Goal: Task Accomplishment & Management: Use online tool/utility

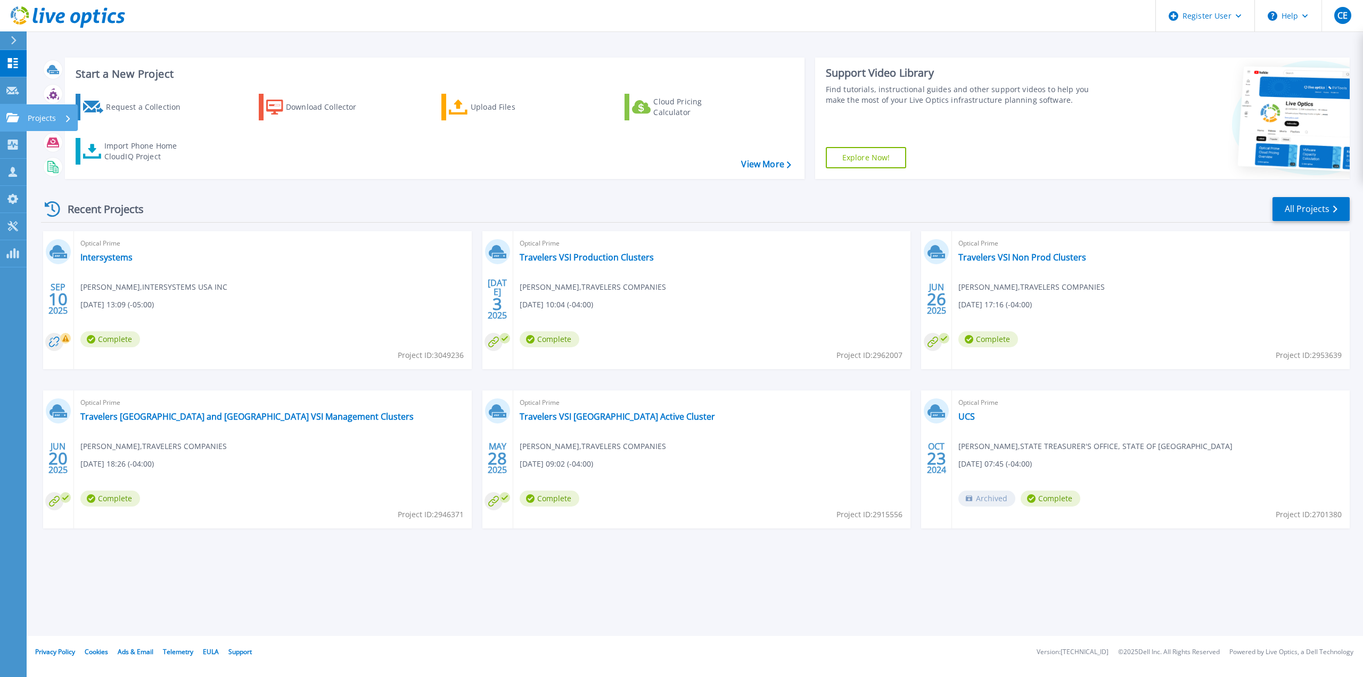
click at [17, 116] on icon at bounding box center [12, 117] width 13 height 9
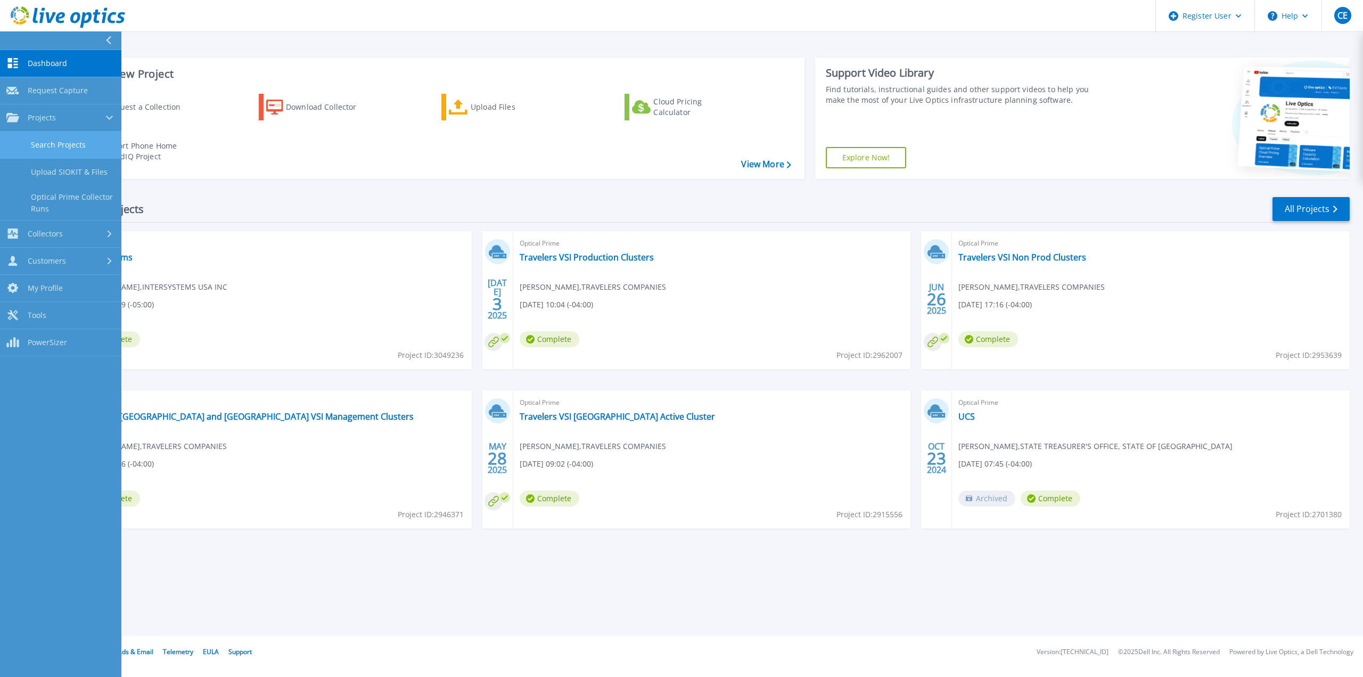
click at [38, 135] on link "Search Projects" at bounding box center [60, 145] width 121 height 27
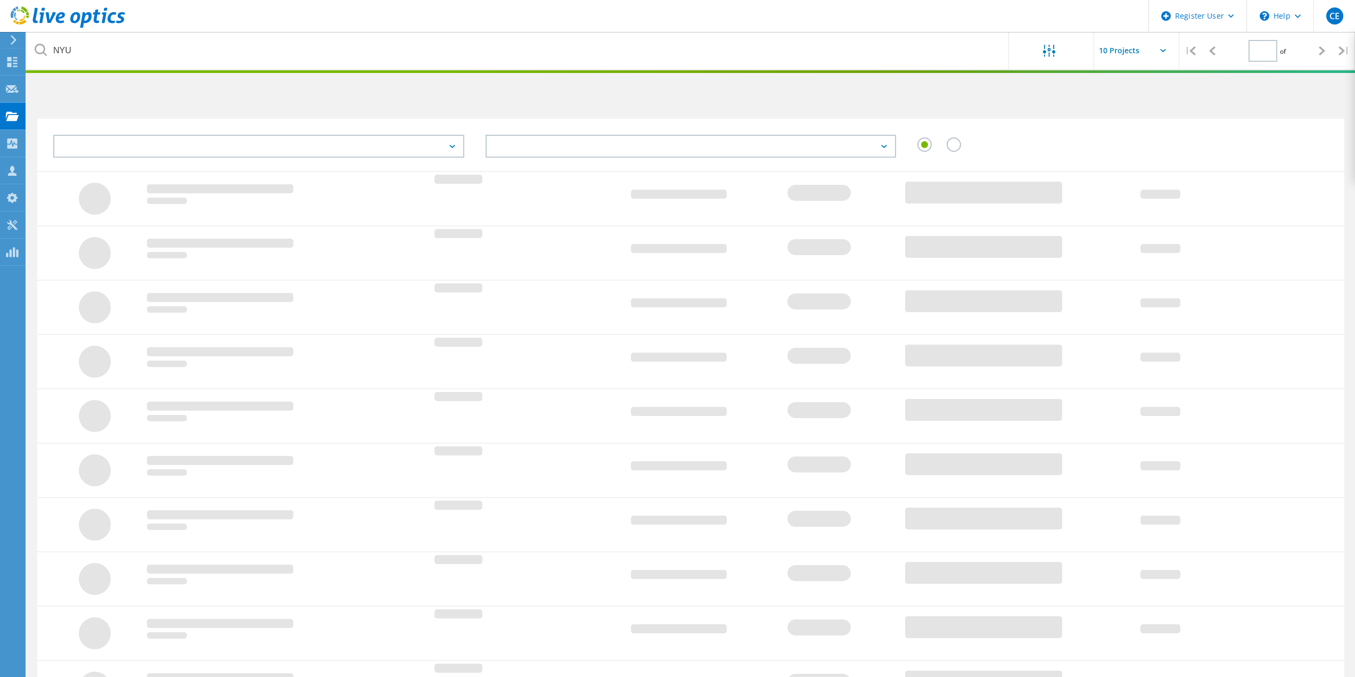
type input "1"
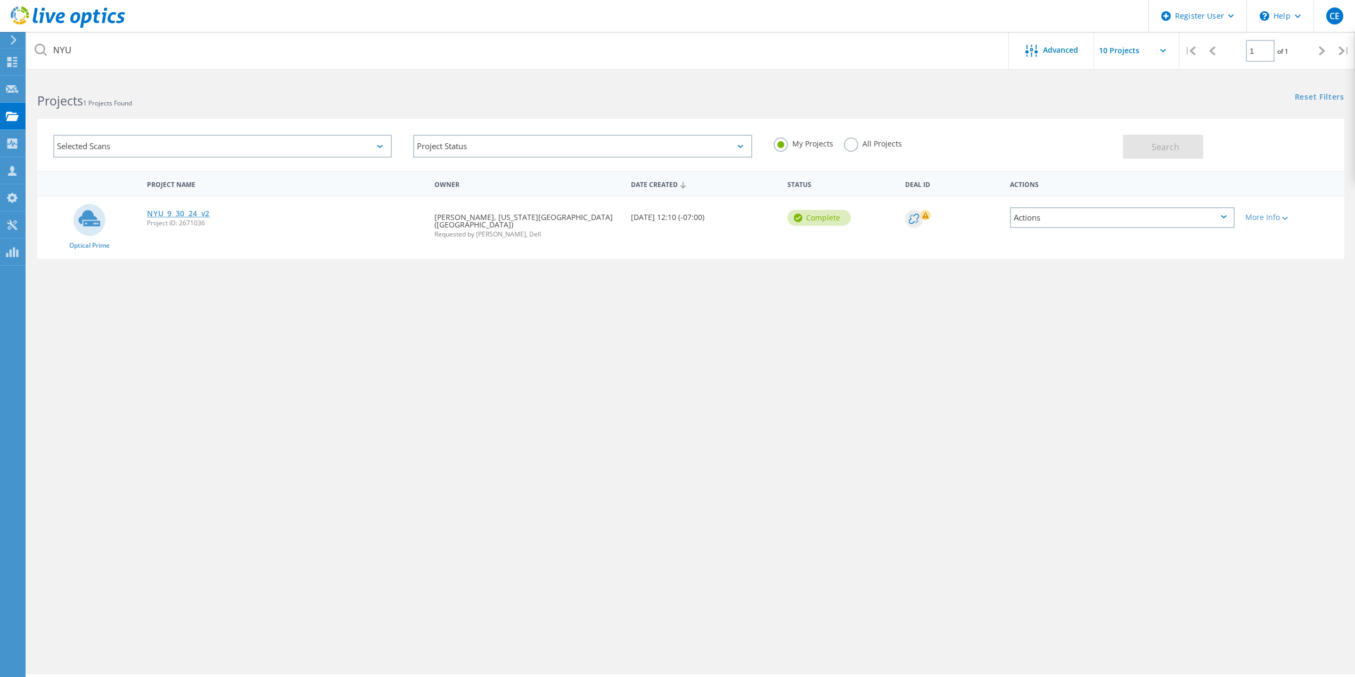
click at [188, 217] on link "NYU_9_30_24_v2" at bounding box center [178, 213] width 63 height 7
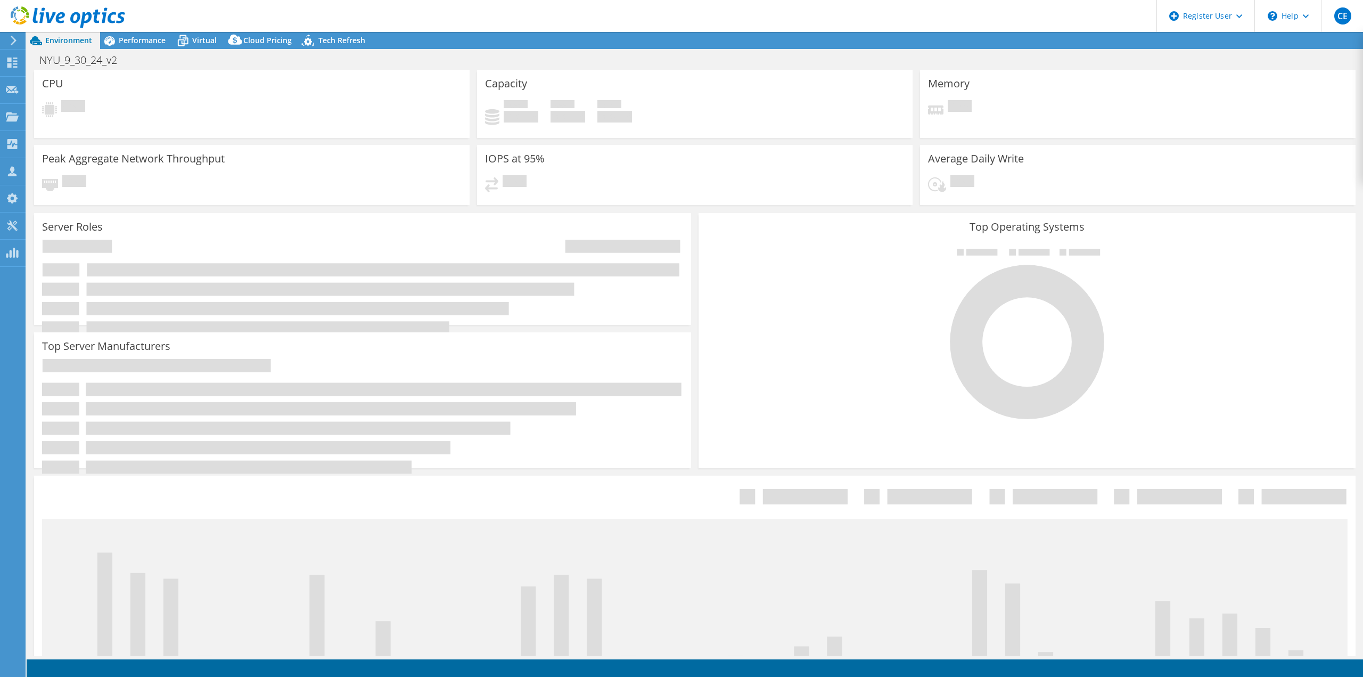
select select "USD"
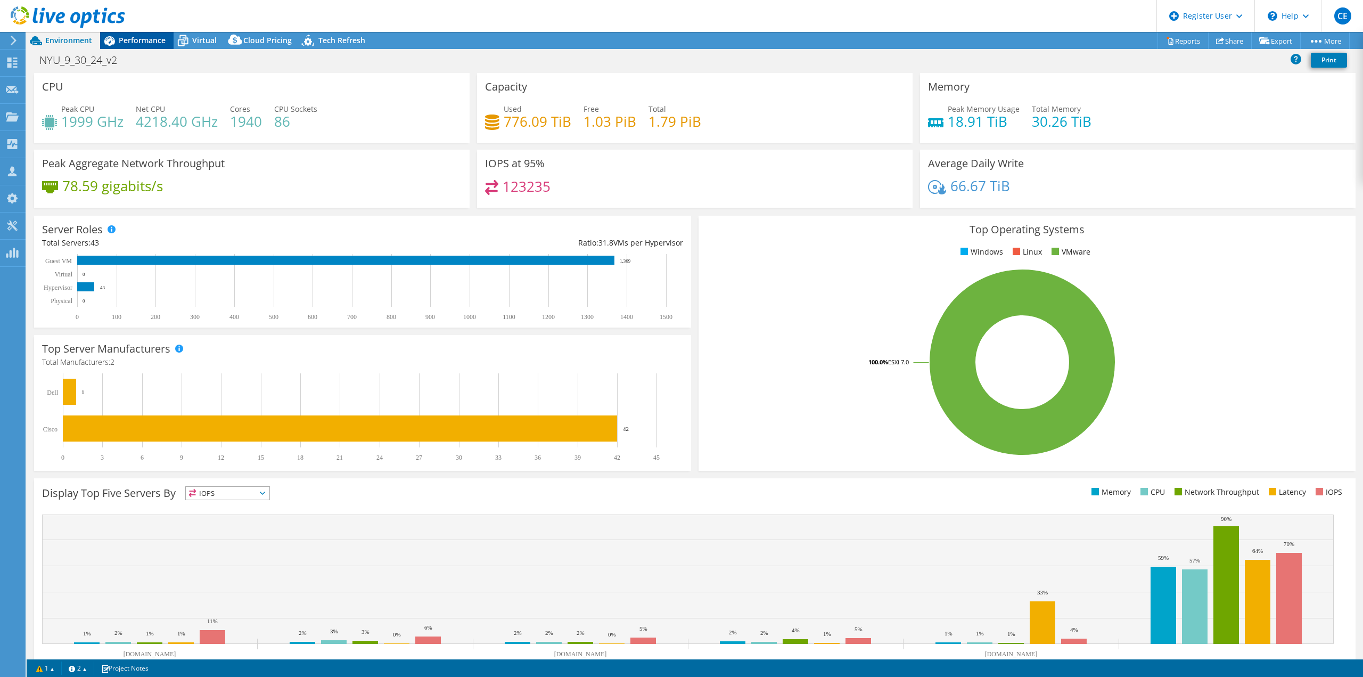
click at [150, 39] on span "Performance" at bounding box center [142, 40] width 47 height 10
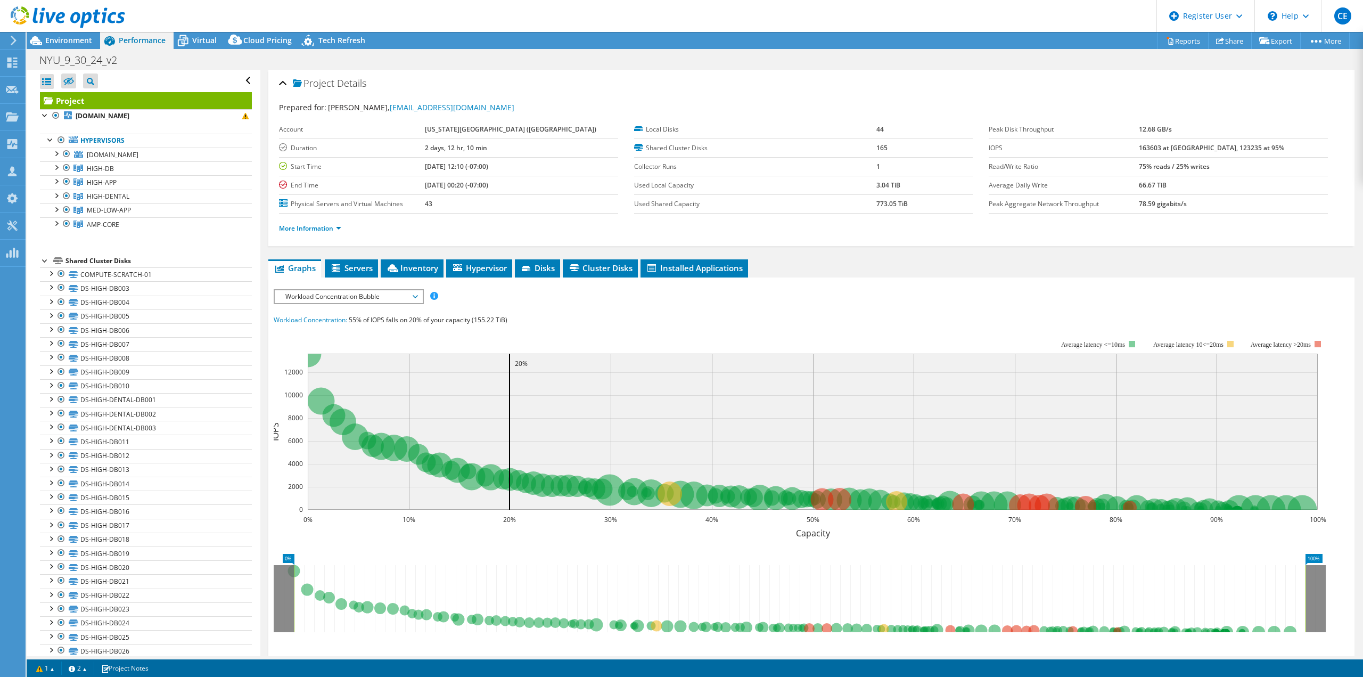
click at [355, 300] on span "Workload Concentration Bubble" at bounding box center [348, 296] width 137 height 13
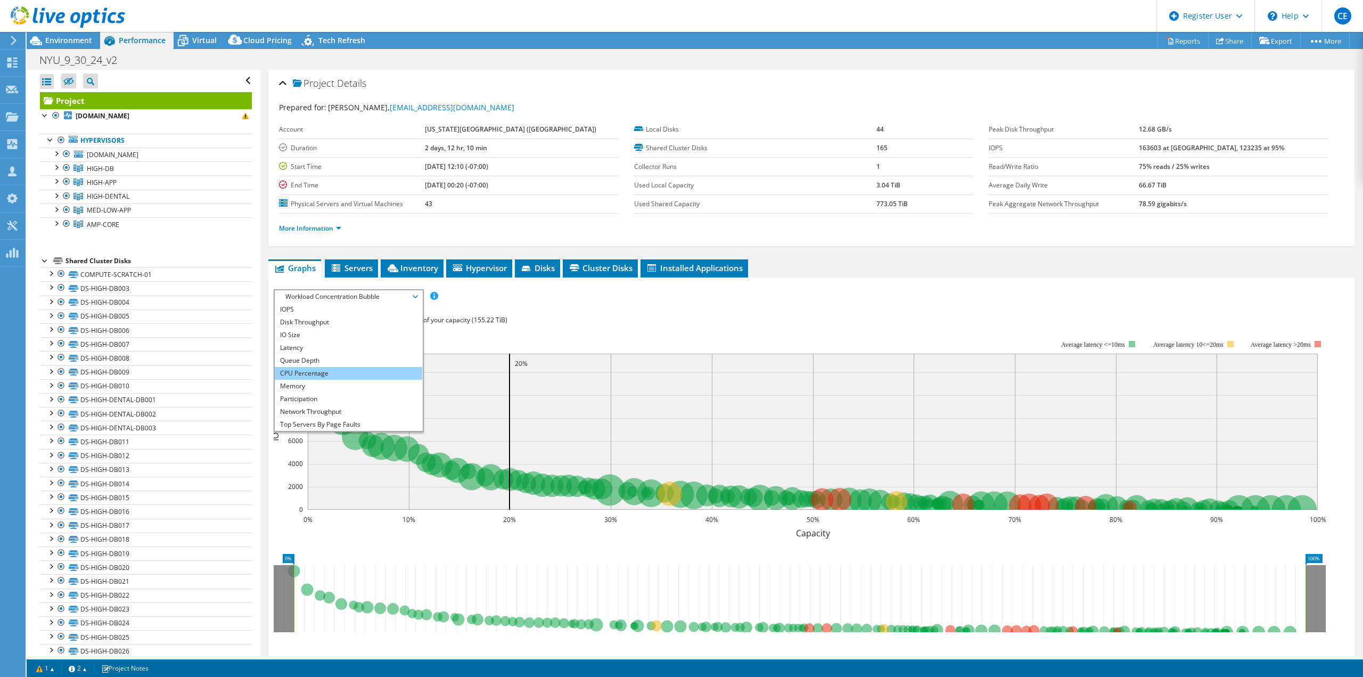
click at [333, 372] on li "CPU Percentage" at bounding box center [349, 373] width 148 height 13
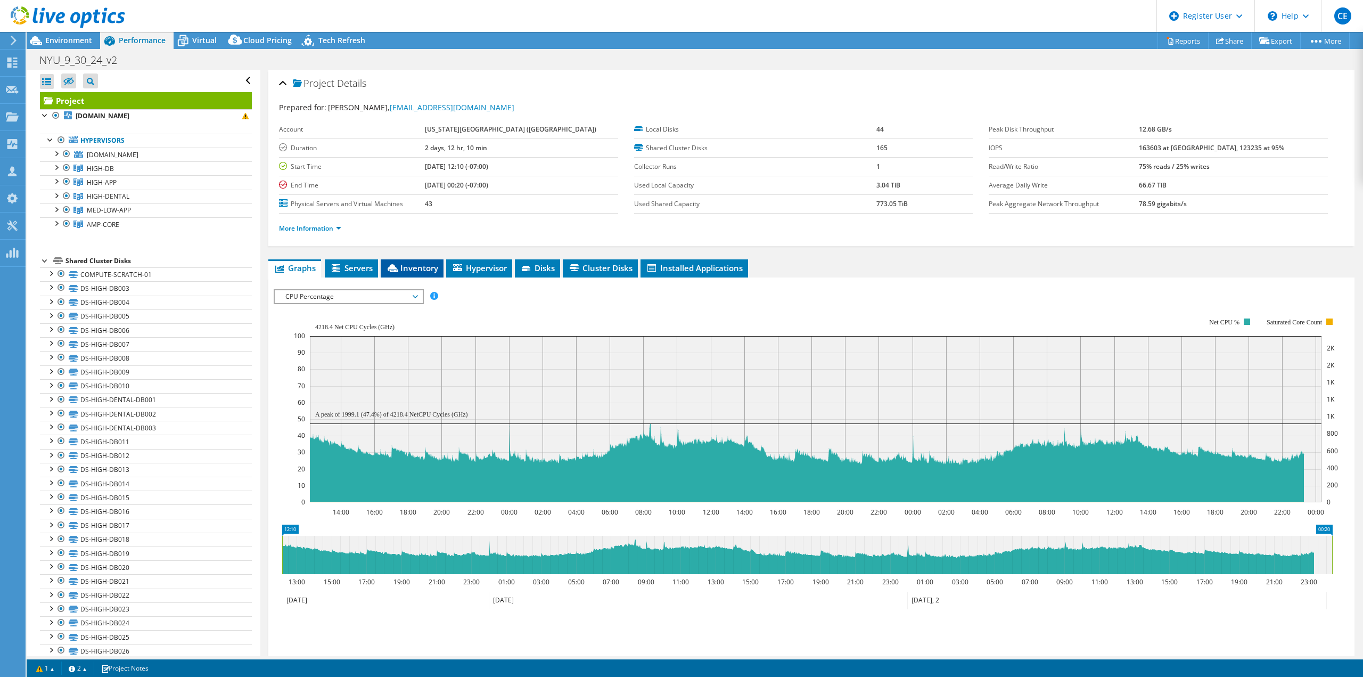
click at [423, 267] on span "Inventory" at bounding box center [412, 268] width 52 height 11
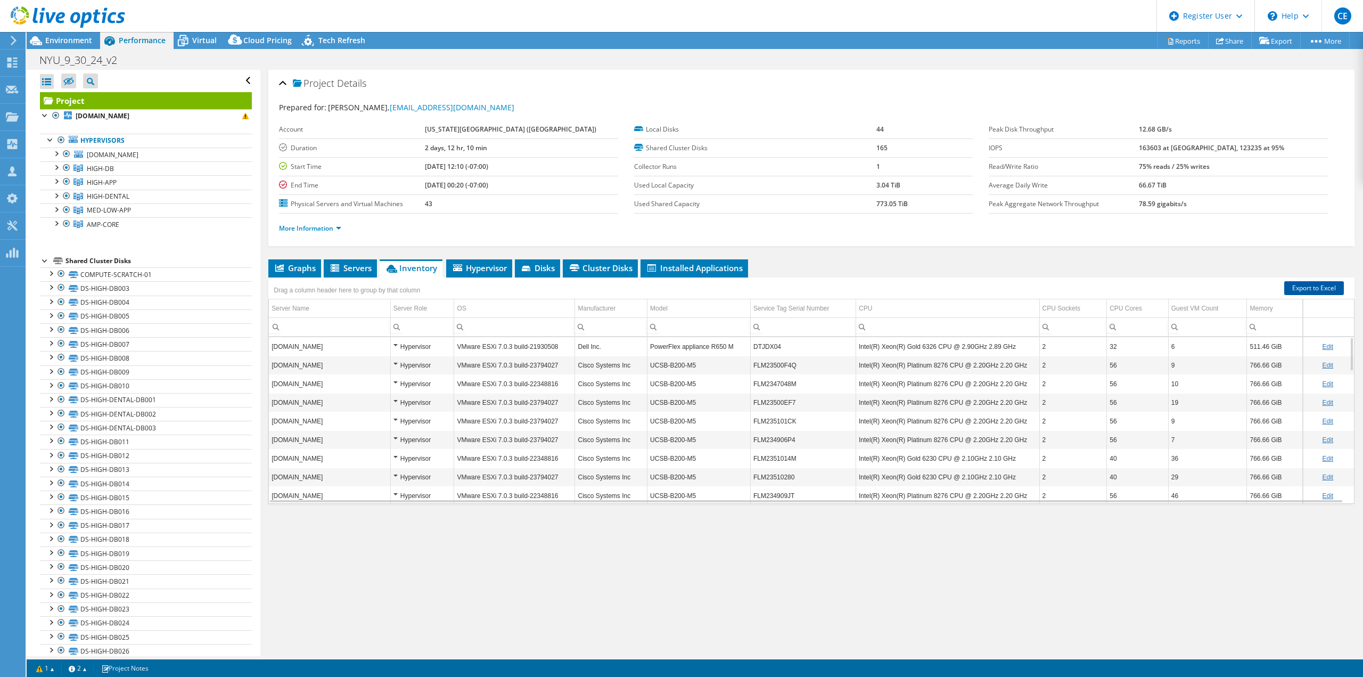
click at [1323, 291] on link "Export to Excel" at bounding box center [1314, 288] width 60 height 14
